Goal: Book appointment/travel/reservation

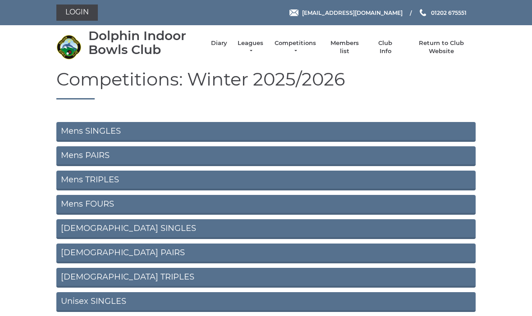
click at [205, 36] on li "Diary" at bounding box center [214, 47] width 25 height 25
click at [211, 45] on link "Diary" at bounding box center [219, 43] width 16 height 8
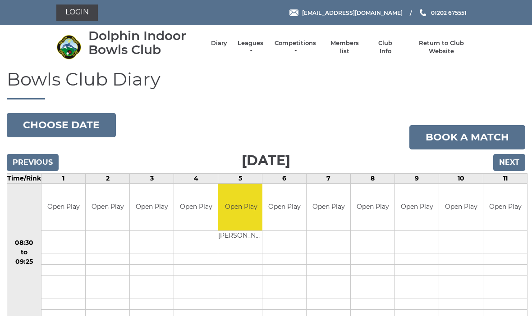
click at [66, 126] on button "Choose date" at bounding box center [61, 125] width 109 height 24
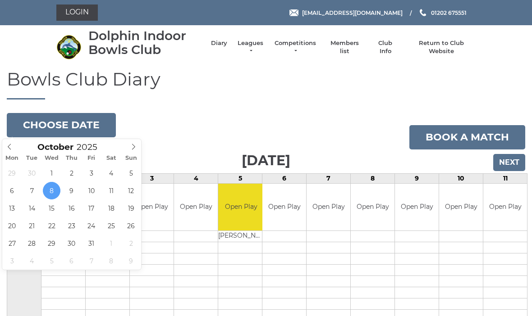
type input "[DATE]"
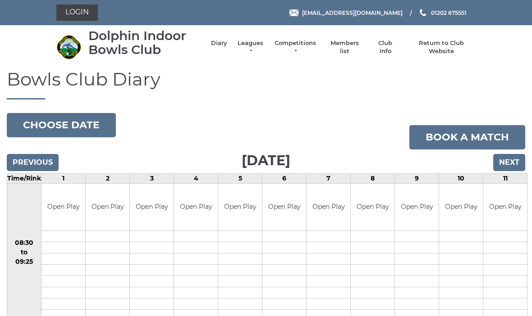
click at [82, 123] on button "Choose date" at bounding box center [61, 125] width 109 height 24
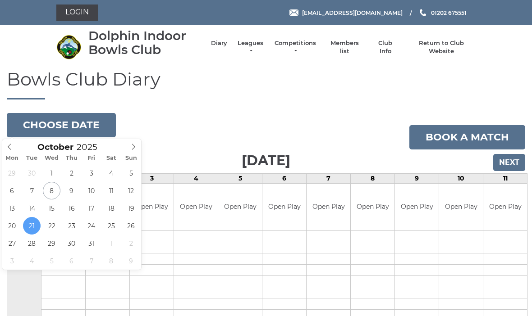
type input "2025-10-23"
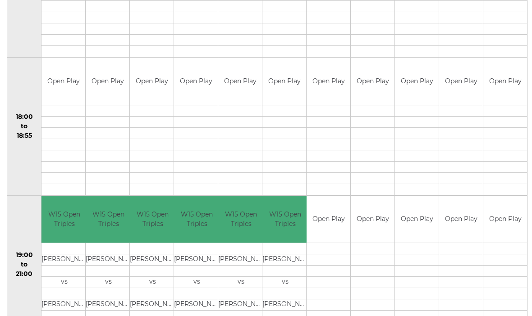
scroll to position [826, 0]
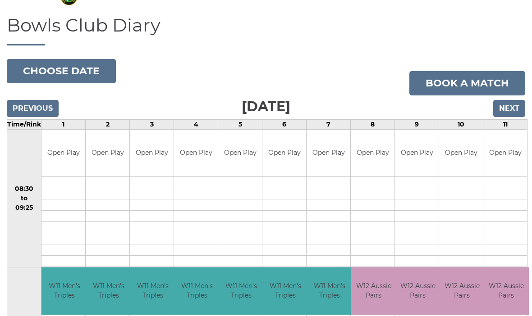
click at [36, 112] on input "Previous" at bounding box center [33, 108] width 52 height 17
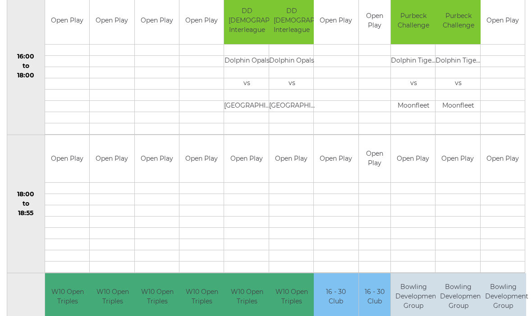
scroll to position [826, 0]
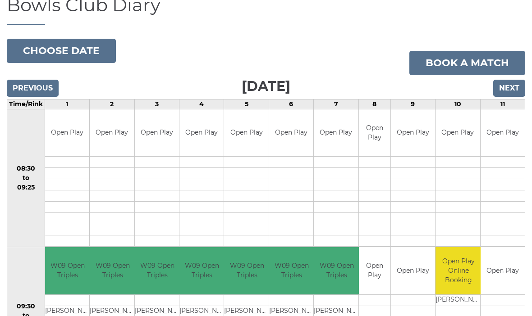
click at [42, 86] on input "Previous" at bounding box center [33, 88] width 52 height 17
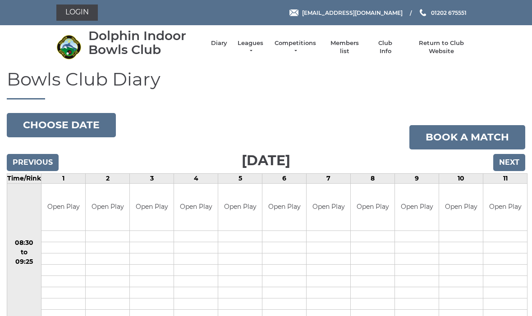
click at [82, 125] on button "Choose date" at bounding box center [61, 125] width 109 height 24
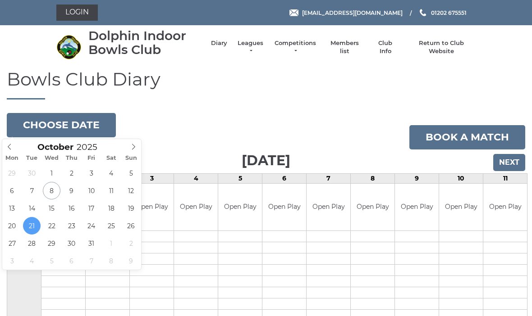
type input "2025-10-24"
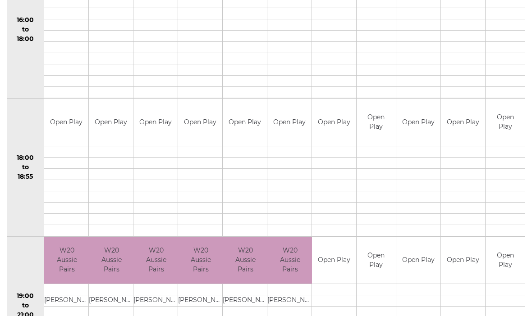
scroll to position [776, 0]
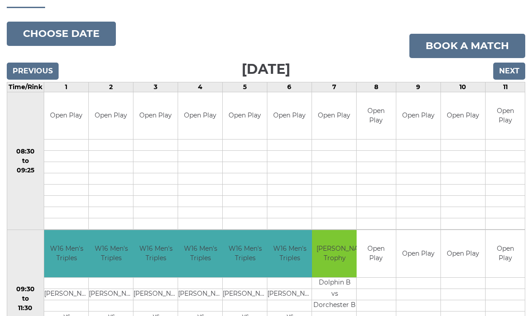
click at [36, 27] on button "Choose date" at bounding box center [61, 34] width 109 height 24
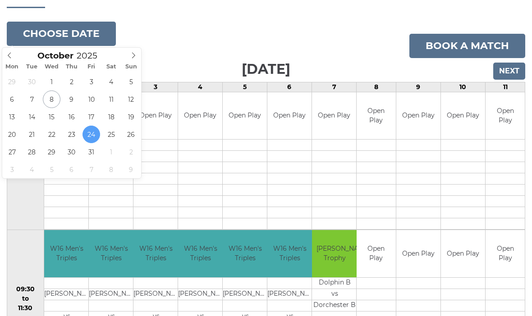
type input "[DATE]"
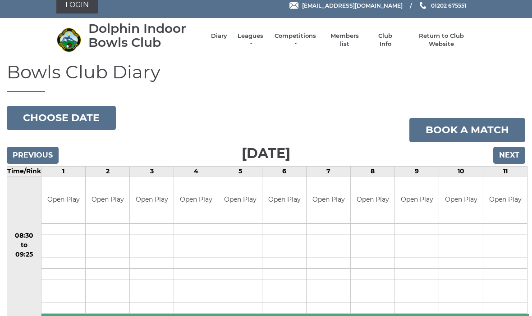
click at [76, 115] on button "Choose date" at bounding box center [61, 118] width 109 height 24
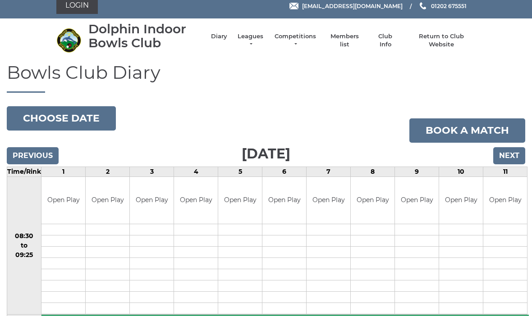
scroll to position [7, 0]
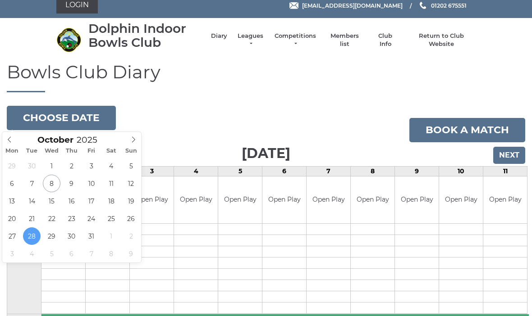
type input "2025-10-30"
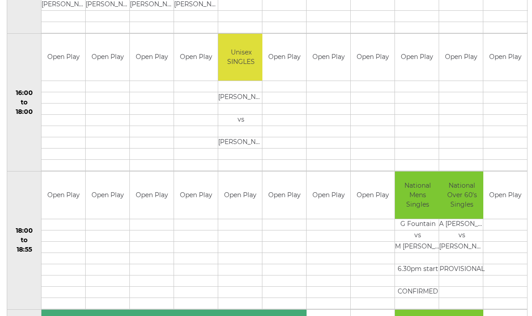
scroll to position [699, 0]
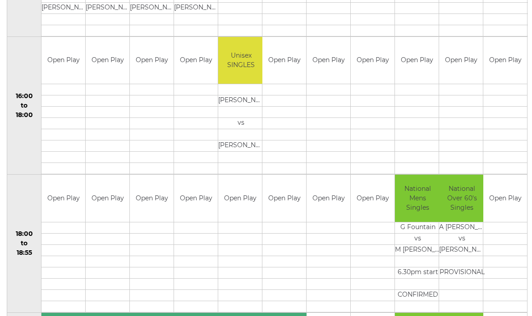
click at [29, 235] on td "18:00 to 18:55" at bounding box center [24, 244] width 34 height 138
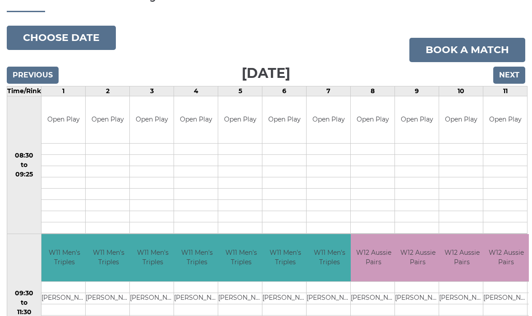
scroll to position [0, 0]
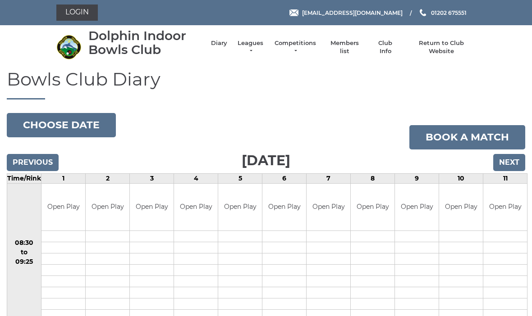
click at [509, 160] on input "Next" at bounding box center [509, 162] width 32 height 17
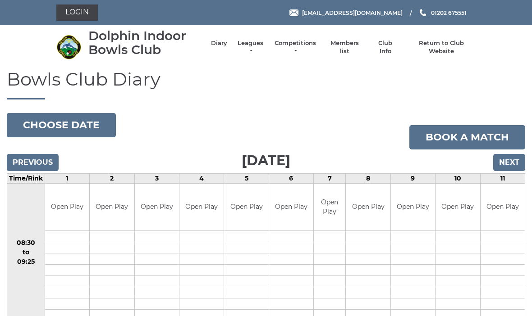
click at [54, 124] on button "Choose date" at bounding box center [61, 125] width 109 height 24
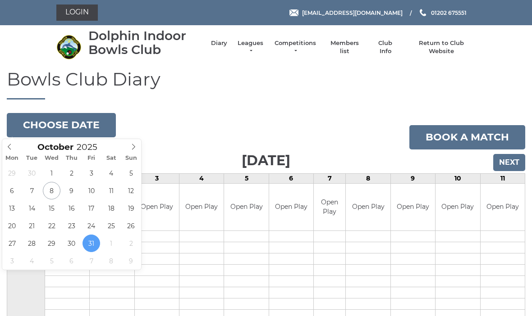
type input "[DATE]"
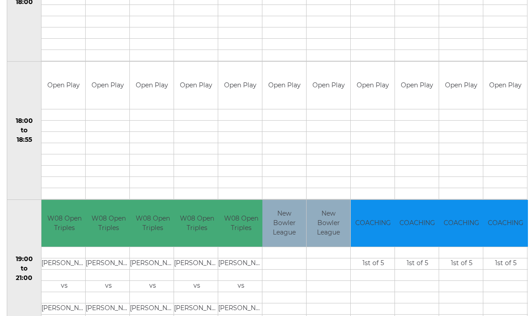
scroll to position [814, 0]
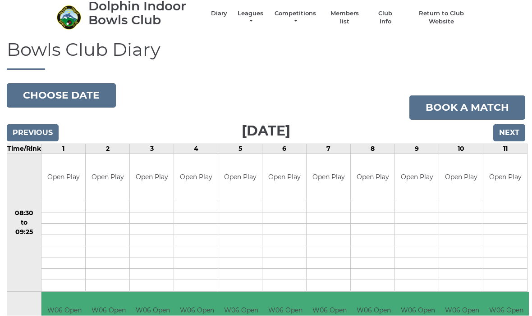
click at [57, 94] on button "Choose date" at bounding box center [61, 96] width 109 height 24
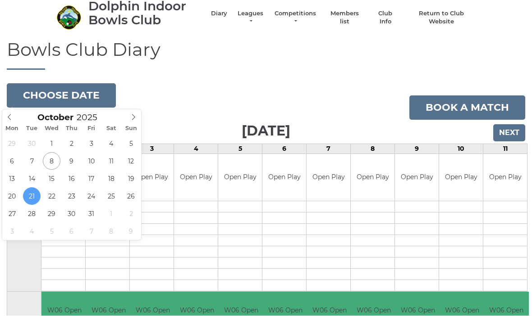
scroll to position [30, 0]
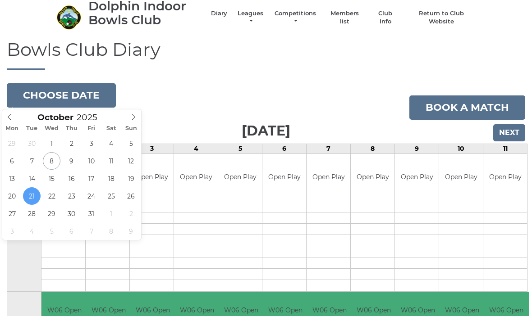
type input "2025-10-28"
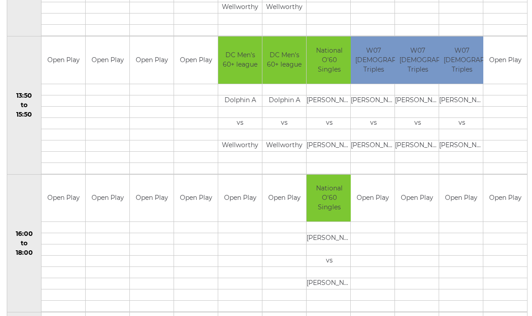
scroll to position [560, 0]
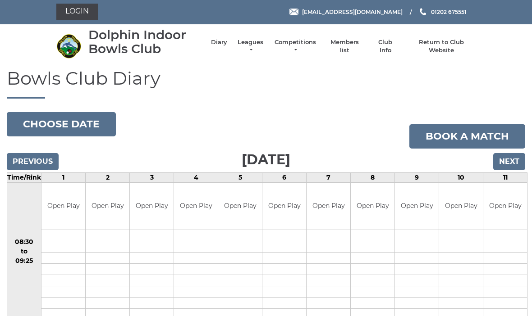
click at [53, 119] on button "Choose date" at bounding box center [61, 125] width 109 height 24
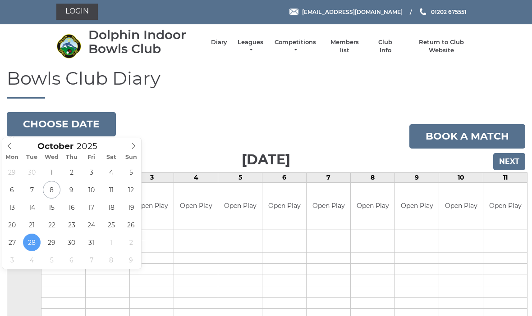
type input "[DATE]"
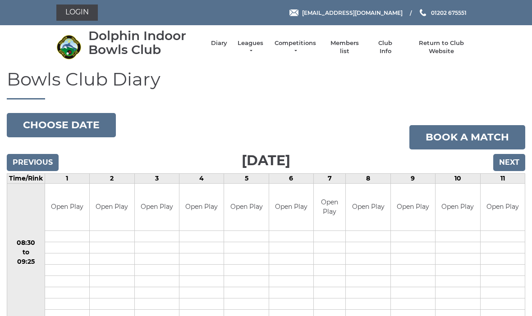
click at [77, 123] on button "Choose date" at bounding box center [61, 125] width 109 height 24
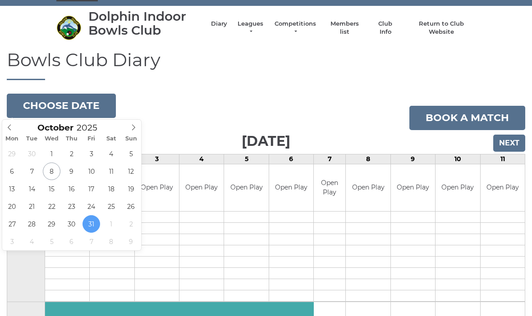
click at [128, 128] on span at bounding box center [133, 126] width 15 height 13
type input "[DATE]"
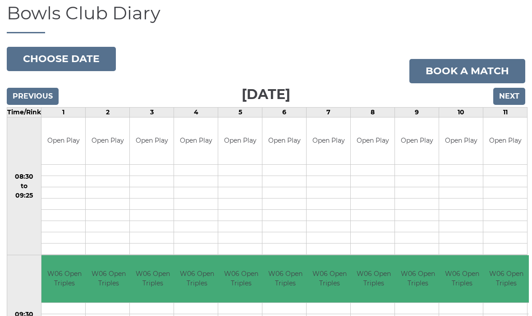
scroll to position [97, 0]
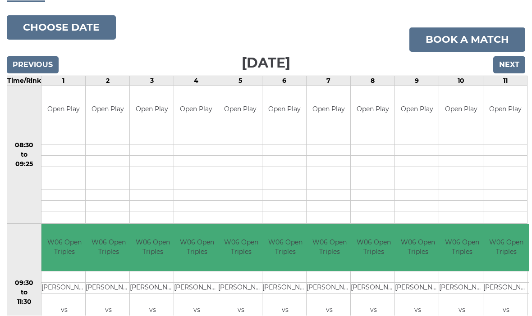
click at [63, 25] on button "Choose date" at bounding box center [61, 28] width 109 height 24
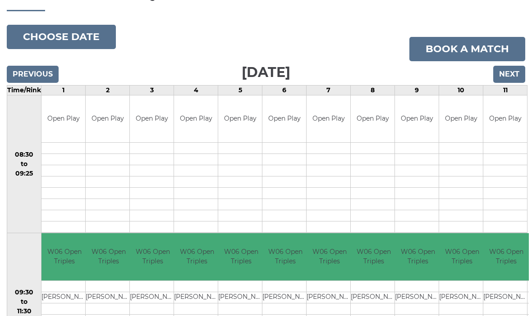
scroll to position [86, 0]
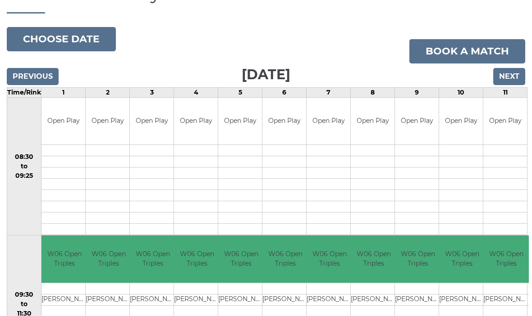
click at [73, 42] on button "Choose date" at bounding box center [61, 39] width 109 height 24
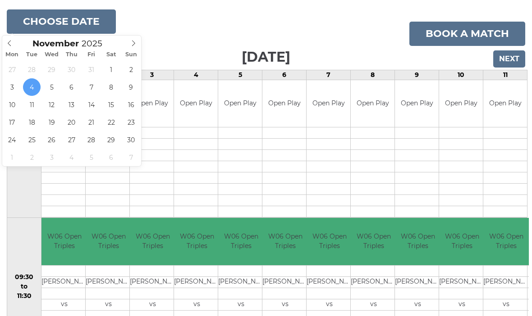
scroll to position [104, 0]
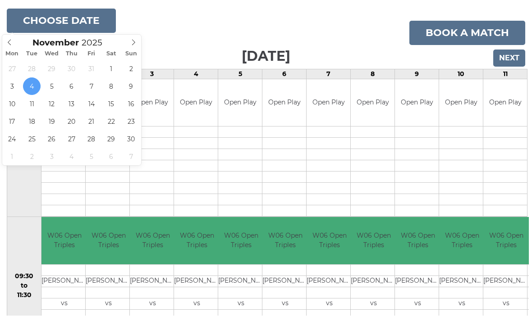
type input "2025-11-08"
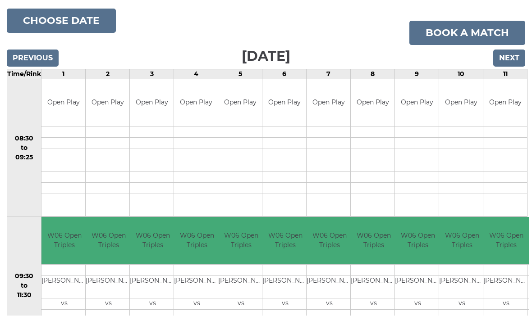
scroll to position [104, 0]
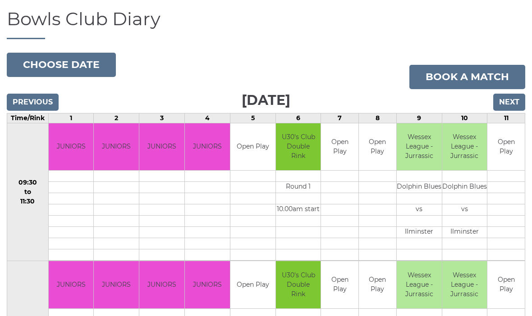
scroll to position [63, 0]
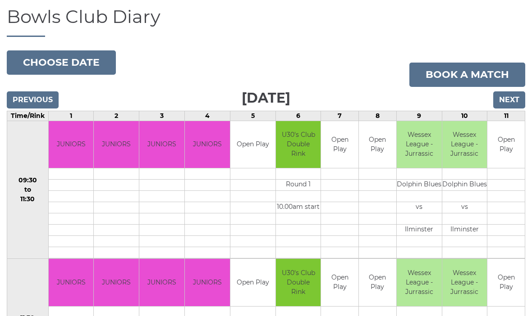
click at [509, 96] on input "Next" at bounding box center [509, 99] width 32 height 17
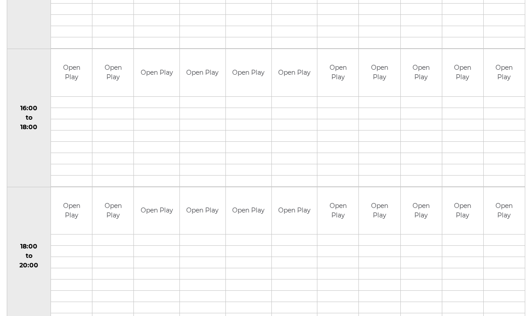
scroll to position [550, 0]
